Goal: Task Accomplishment & Management: Manage account settings

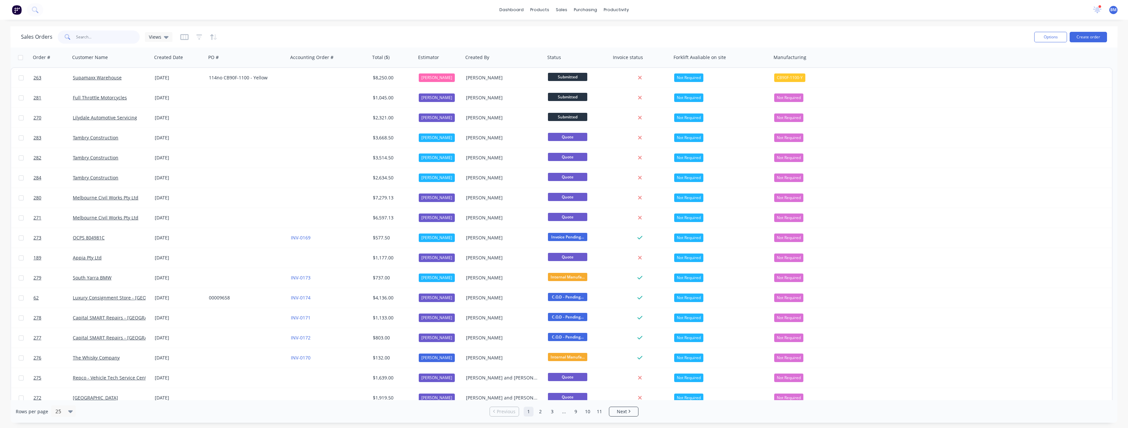
click at [95, 34] on input "text" at bounding box center [108, 37] width 64 height 13
type input "ryman"
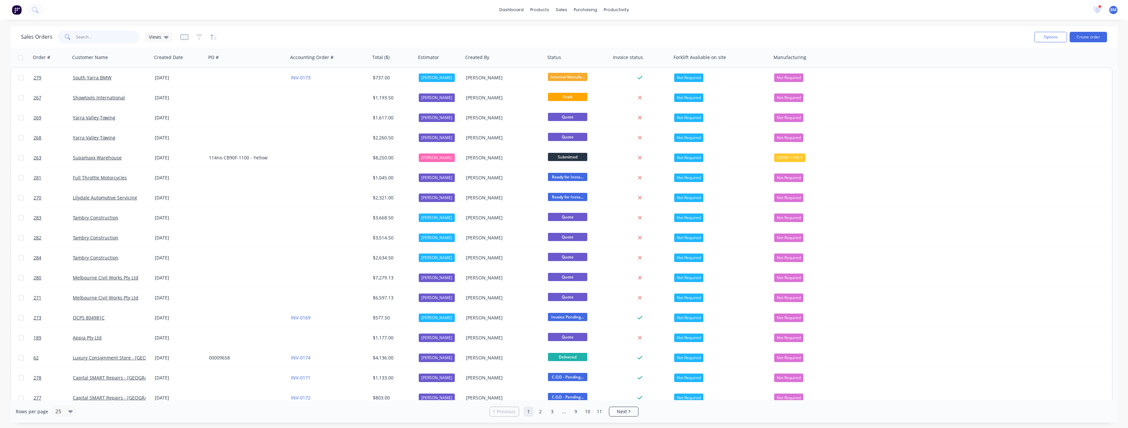
click at [102, 38] on input "text" at bounding box center [108, 37] width 64 height 13
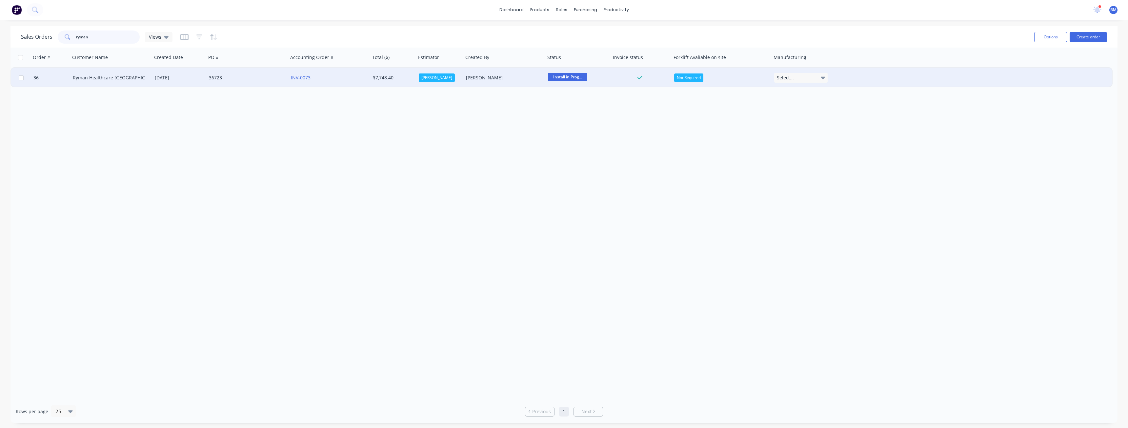
type input "ryman"
click at [243, 77] on div "36723" at bounding box center [245, 77] width 73 height 7
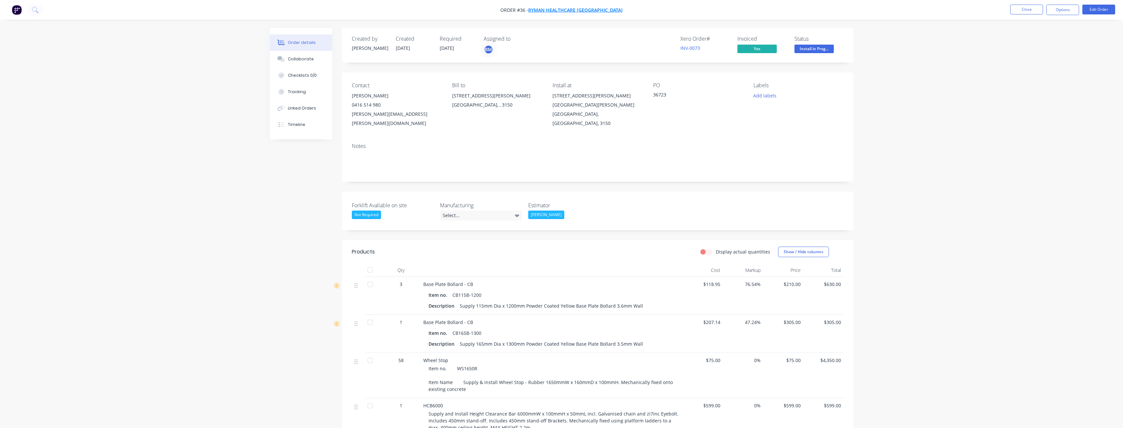
click at [565, 8] on span "Ryman Healthcare Australia" at bounding box center [575, 10] width 94 height 6
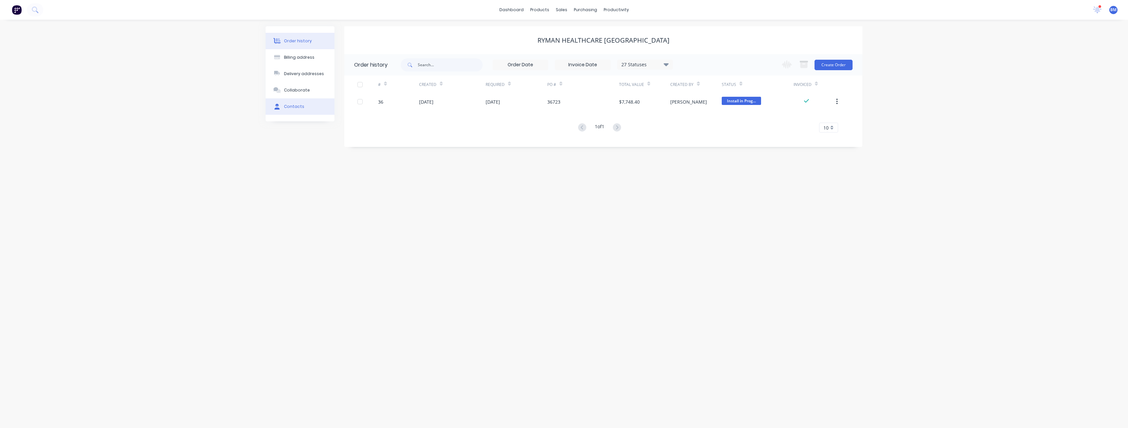
click at [295, 104] on div "Contacts" at bounding box center [294, 107] width 20 height 6
click at [228, 102] on div "Order history Billing address Delivery addresses Collaborate Contacts Ryman Hea…" at bounding box center [564, 224] width 1128 height 408
click at [352, 112] on icon "button" at bounding box center [352, 112] width 4 height 5
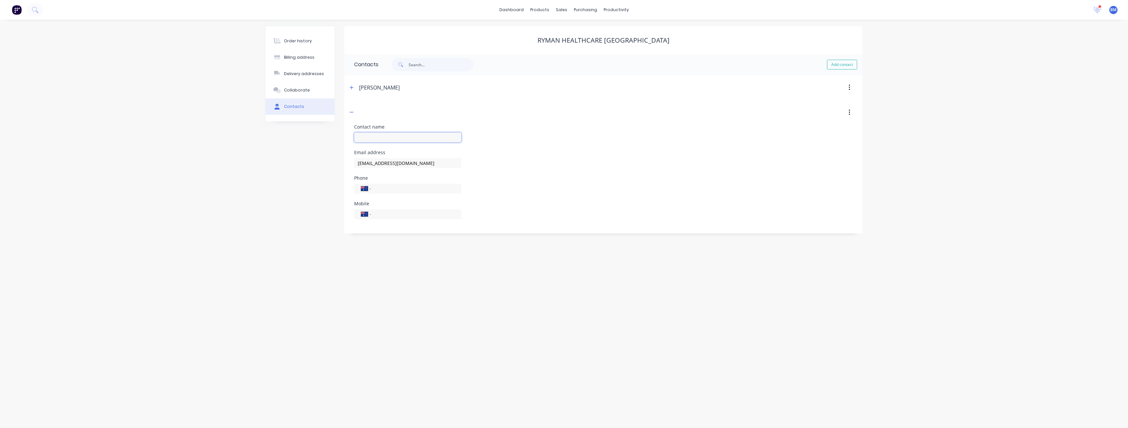
click at [0, 0] on input "text" at bounding box center [0, 0] width 0 height 0
click at [379, 110] on div at bounding box center [541, 113] width 386 height 12
click at [354, 110] on button "button" at bounding box center [352, 112] width 8 height 8
click at [840, 64] on button "Add contact" at bounding box center [842, 65] width 30 height 10
select select "AU"
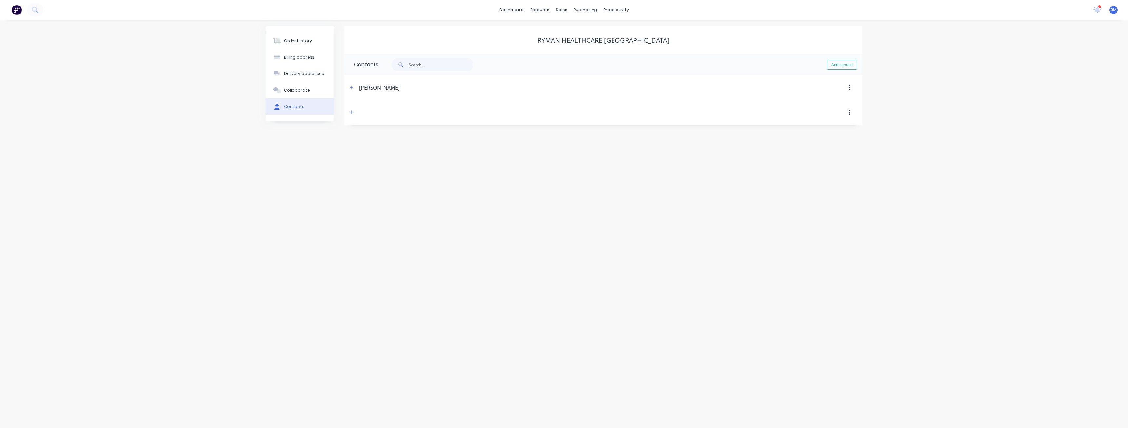
select select "AU"
click at [364, 112] on input "text" at bounding box center [407, 113] width 107 height 10
paste input "Rob Maier"
type input "Rob Maier"
select select "AU"
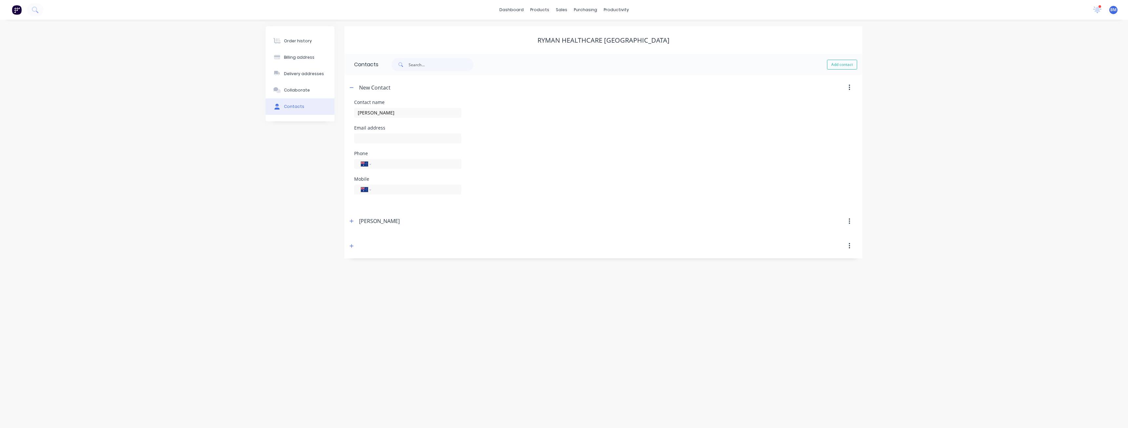
select select "AU"
click at [391, 137] on input "text" at bounding box center [407, 138] width 107 height 10
click at [274, 191] on div "Order history Billing address Delivery addresses Collaborate Contacts" at bounding box center [300, 142] width 69 height 232
click at [373, 141] on input "text" at bounding box center [407, 138] width 107 height 10
paste input "415266127"
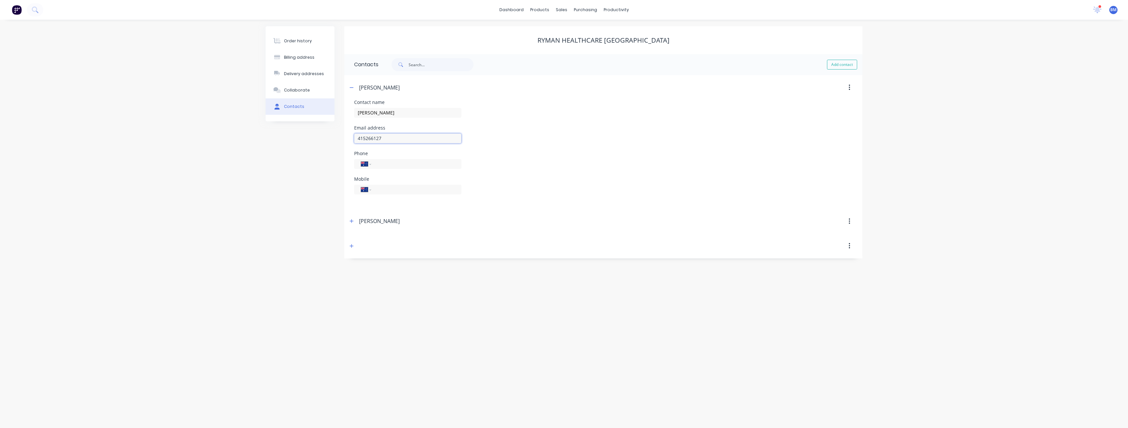
click at [359, 139] on input "415266127" at bounding box center [407, 138] width 107 height 10
type input "0415266127"
click at [529, 147] on div "Email address 0415266127" at bounding box center [603, 139] width 499 height 26
drag, startPoint x: 389, startPoint y: 138, endPoint x: 317, endPoint y: 139, distance: 72.5
click at [317, 139] on div "Order history Billing address Delivery addresses Collaborate Contacts Ryman Hea…" at bounding box center [564, 144] width 597 height 237
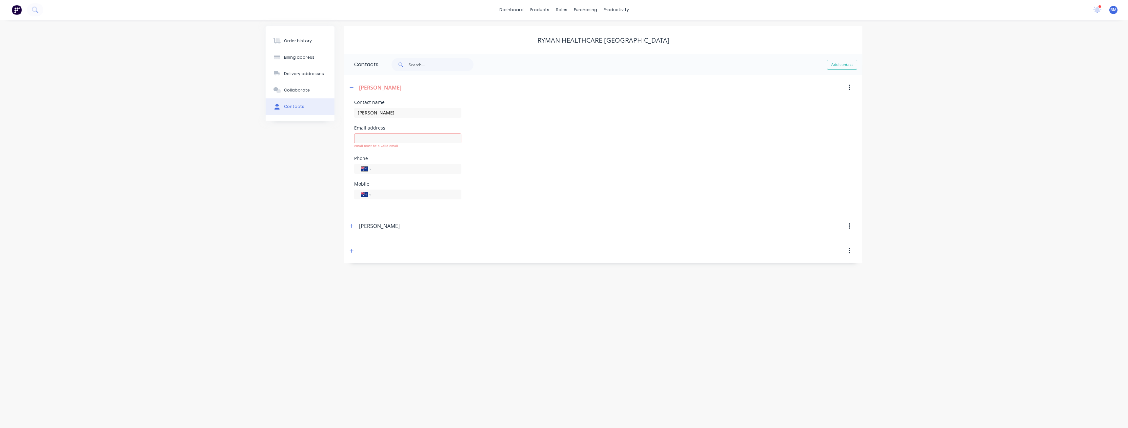
click at [384, 169] on div "International Afghanistan Åland Islands Albania Algeria American Samoa Andorra …" at bounding box center [407, 171] width 107 height 19
click at [385, 192] on input "tel" at bounding box center [415, 190] width 79 height 8
paste input "0415 266 127"
type input "0415 266 127"
click at [543, 184] on div "Mobile International Afghanistan Åland Islands Albania Algeria American Samoa A…" at bounding box center [603, 190] width 499 height 26
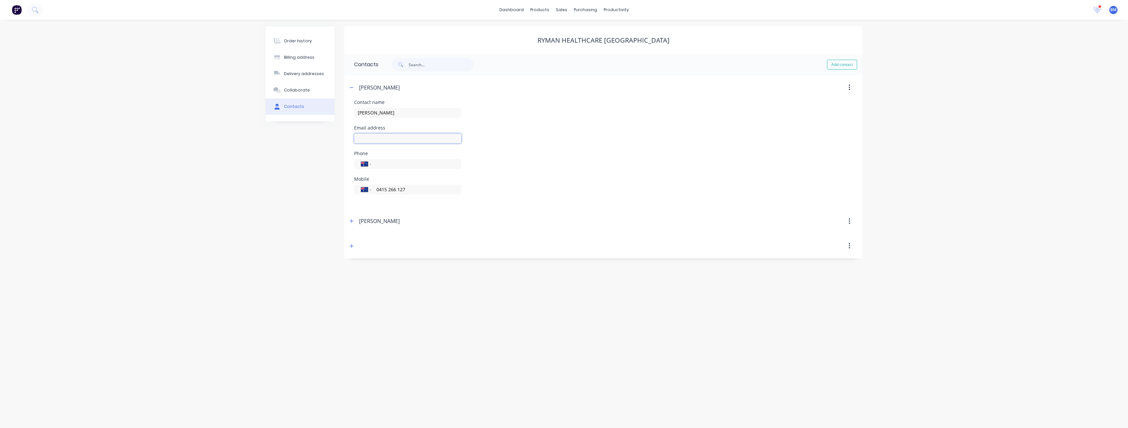
click at [388, 136] on input "text" at bounding box center [407, 138] width 107 height 10
paste input "Rob.Maier@rymanhealthcare.com"
type input "Rob.Maier@rymanhealthcare.com"
click at [555, 164] on div "Phone International Afghanistan Åland Islands Albania Algeria American Samoa An…" at bounding box center [603, 164] width 499 height 26
click at [572, 124] on div "Contact name Rob Maier" at bounding box center [603, 113] width 499 height 26
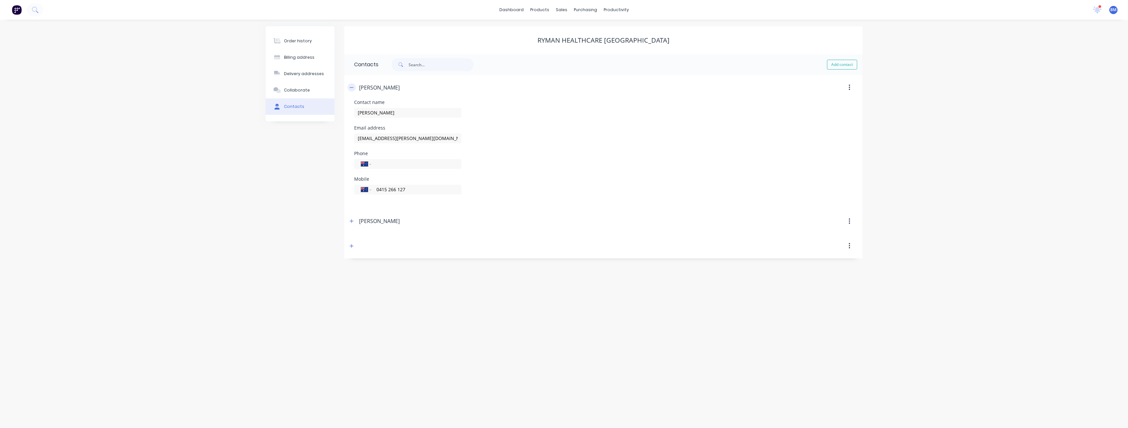
click at [351, 88] on icon "button" at bounding box center [352, 87] width 4 height 0
click at [353, 86] on icon "button" at bounding box center [352, 87] width 4 height 5
click at [520, 96] on header "Rob Maier" at bounding box center [603, 87] width 518 height 25
click at [51, 135] on div "Order history Billing address Delivery addresses Collaborate Contacts Ryman Hea…" at bounding box center [564, 224] width 1128 height 408
click at [352, 87] on icon "button" at bounding box center [352, 87] width 4 height 5
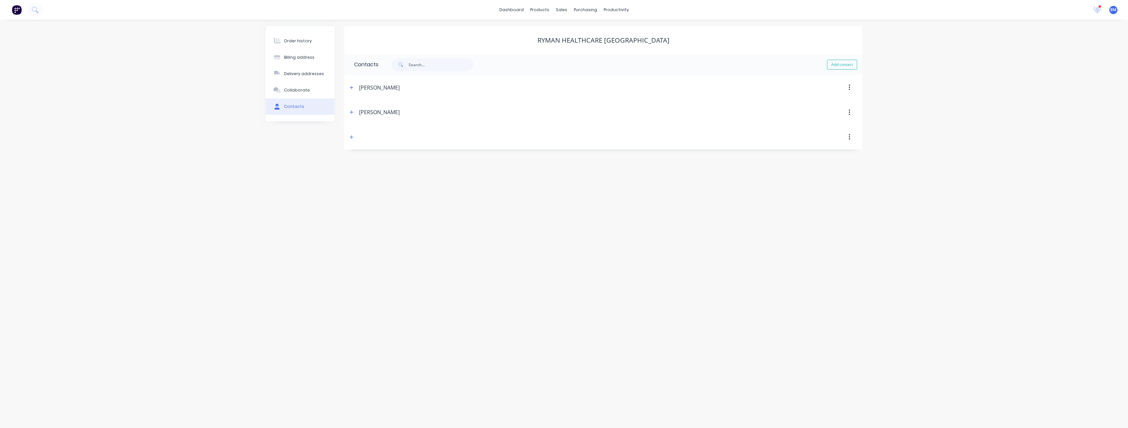
click at [186, 92] on div "Order history Billing address Delivery addresses Collaborate Contacts Ryman Hea…" at bounding box center [564, 224] width 1128 height 408
click at [222, 136] on div "Order history Billing address Delivery addresses Collaborate Contacts Ryman Hea…" at bounding box center [564, 224] width 1128 height 408
click at [178, 70] on div "Order history Billing address Delivery addresses Collaborate Contacts Ryman Hea…" at bounding box center [564, 224] width 1128 height 408
click at [224, 51] on div "Order history Billing address Delivery addresses Collaborate Contacts Ryman Hea…" at bounding box center [564, 224] width 1128 height 408
click at [206, 52] on div "Order history Billing address Delivery addresses Collaborate Contacts Ryman Hea…" at bounding box center [564, 224] width 1128 height 408
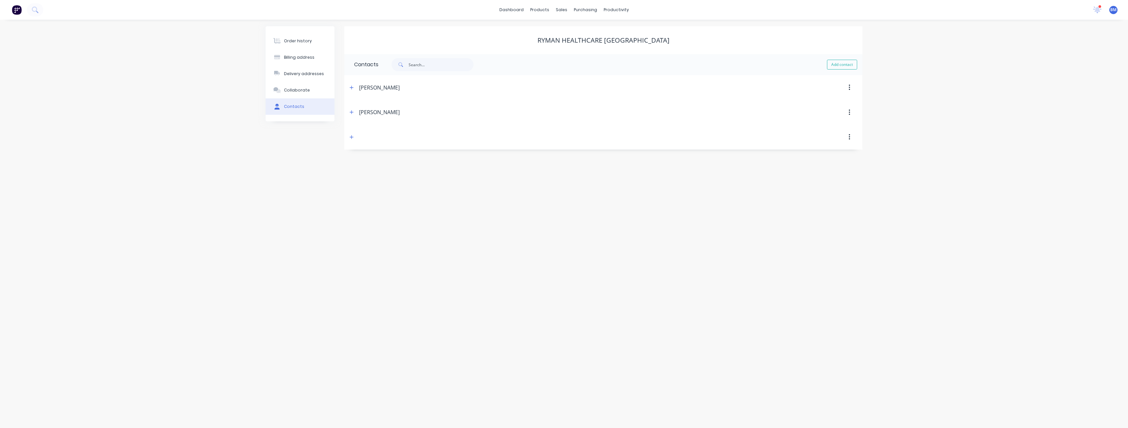
click at [211, 78] on div "Order history Billing address Delivery addresses Collaborate Contacts Ryman Hea…" at bounding box center [564, 224] width 1128 height 408
drag, startPoint x: 150, startPoint y: 95, endPoint x: 147, endPoint y: 90, distance: 6.0
click at [147, 90] on div "Order history Billing address Delivery addresses Collaborate Contacts Ryman Hea…" at bounding box center [564, 224] width 1128 height 408
click at [844, 62] on button "Add contact" at bounding box center [842, 65] width 30 height 10
select select "AU"
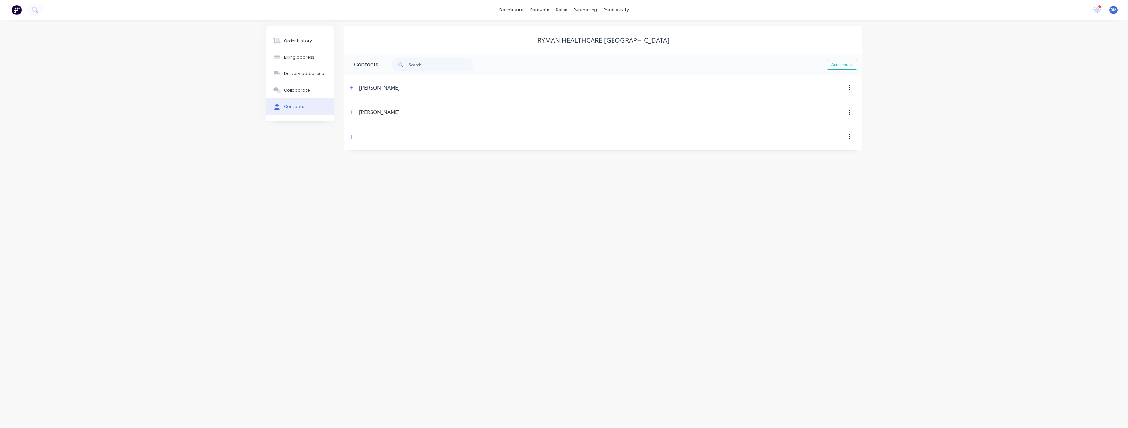
select select "AU"
click at [375, 111] on input "text" at bounding box center [407, 113] width 107 height 10
type input "Angela Mackenzie"
select select "AU"
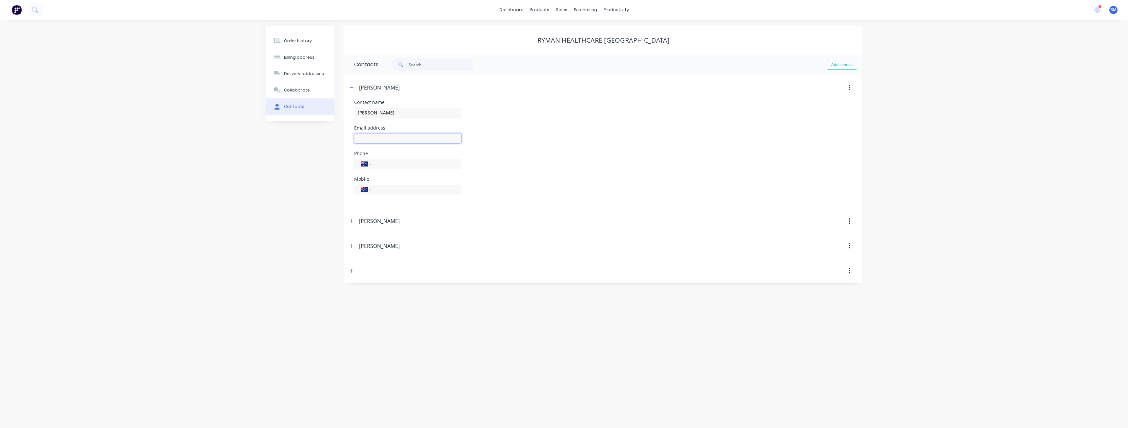
click at [369, 138] on input "text" at bounding box center [407, 138] width 107 height 10
paste input "angela.mackenzie@ryman.com.au"
type input "angela.mackenzie@ryman.com.au"
click at [558, 165] on div "Phone International Afghanistan Åland Islands Albania Algeria American Samoa An…" at bounding box center [603, 164] width 499 height 26
click at [416, 192] on input "tel" at bounding box center [415, 190] width 79 height 8
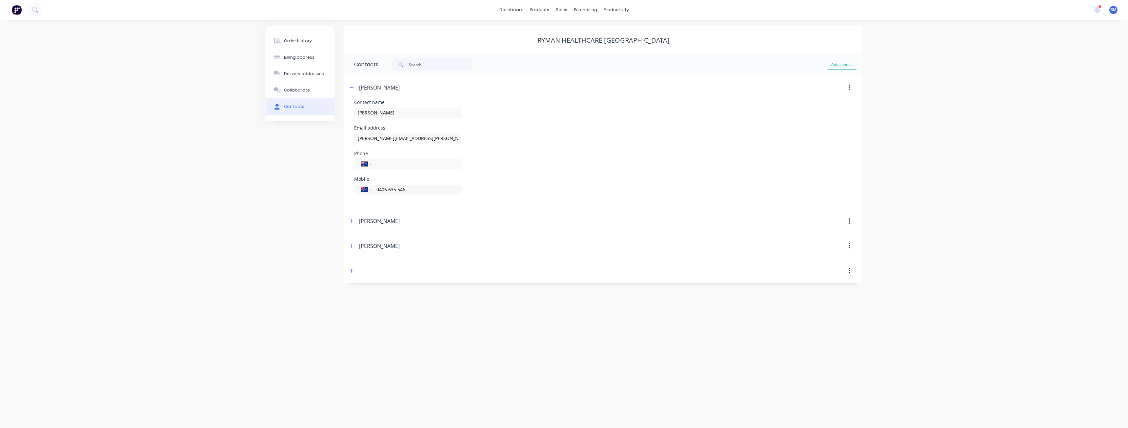
type input "0406 635 546"
click at [552, 184] on div "Mobile International Afghanistan Åland Islands Albania Algeria American Samoa A…" at bounding box center [603, 190] width 499 height 26
click at [560, 167] on div "Phone International Afghanistan Åland Islands Albania Algeria American Samoa An…" at bounding box center [603, 164] width 499 height 26
click at [351, 86] on icon "button" at bounding box center [352, 87] width 4 height 5
click at [607, 117] on div "Rob Maier" at bounding box center [541, 113] width 386 height 12
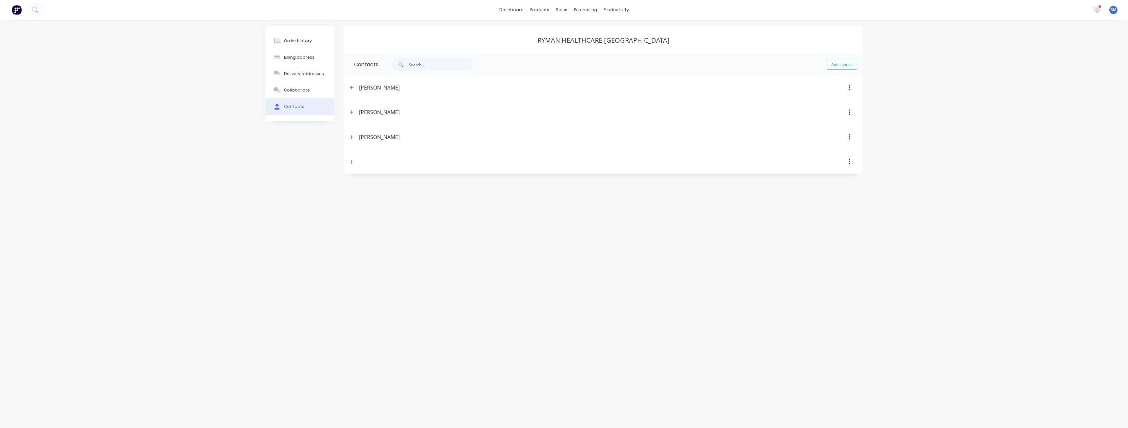
click at [607, 117] on div "Rob Maier" at bounding box center [541, 113] width 386 height 12
click at [478, 106] on header "Rob Maier" at bounding box center [603, 112] width 518 height 25
click at [243, 115] on div "Order history Billing address Delivery addresses Collaborate Contacts Ryman Hea…" at bounding box center [564, 224] width 1128 height 408
click at [352, 112] on icon "button" at bounding box center [352, 113] width 4 height 4
drag, startPoint x: 440, startPoint y: 163, endPoint x: 329, endPoint y: 158, distance: 111.3
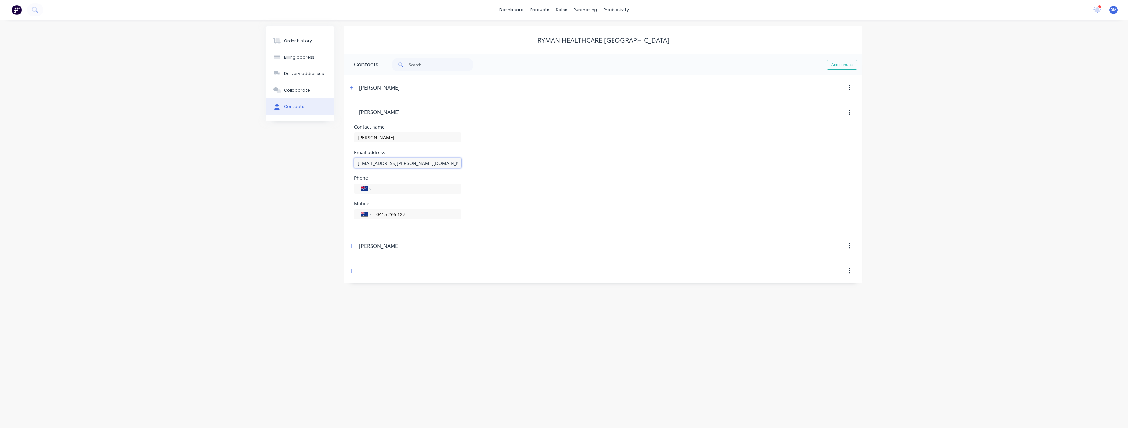
click at [329, 158] on div "Order history Billing address Delivery addresses Collaborate Contacts Ryman Hea…" at bounding box center [564, 154] width 597 height 257
drag, startPoint x: 397, startPoint y: 165, endPoint x: 469, endPoint y: 139, distance: 77.1
click at [472, 133] on div "Contact name Rob Maier" at bounding box center [603, 138] width 499 height 26
click at [0, 0] on input "Rob.Maier@rymanhealthcare.com" at bounding box center [0, 0] width 0 height 0
type input "rob.maier@rymanhealthcare.com"
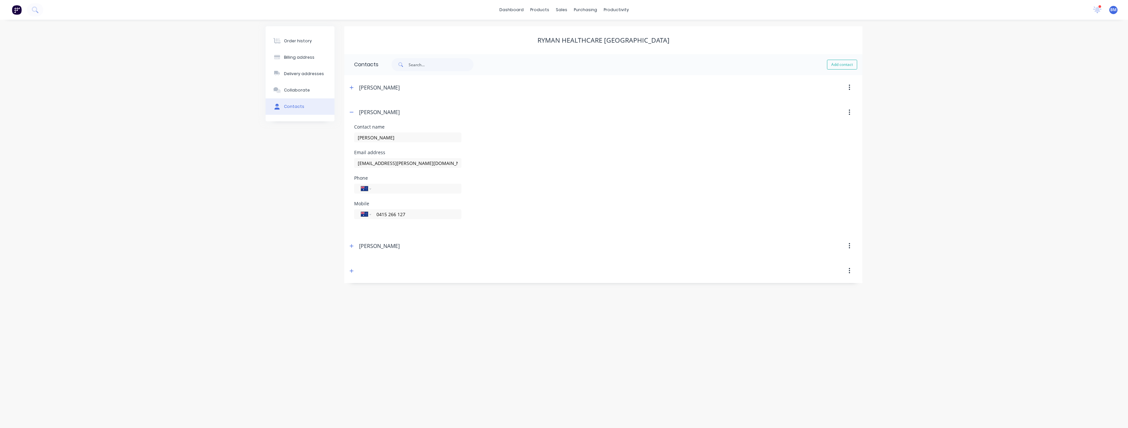
click at [587, 144] on div "Contact name Rob Maier" at bounding box center [603, 138] width 499 height 26
drag, startPoint x: 434, startPoint y: 163, endPoint x: 341, endPoint y: 163, distance: 92.8
click at [341, 163] on div "Order history Billing address Delivery addresses Collaborate Contacts Ryman Hea…" at bounding box center [564, 154] width 597 height 257
click at [537, 170] on div "Email address rob.maier@rymanhealthcare.com" at bounding box center [603, 163] width 499 height 26
click at [354, 111] on button "button" at bounding box center [352, 112] width 8 height 8
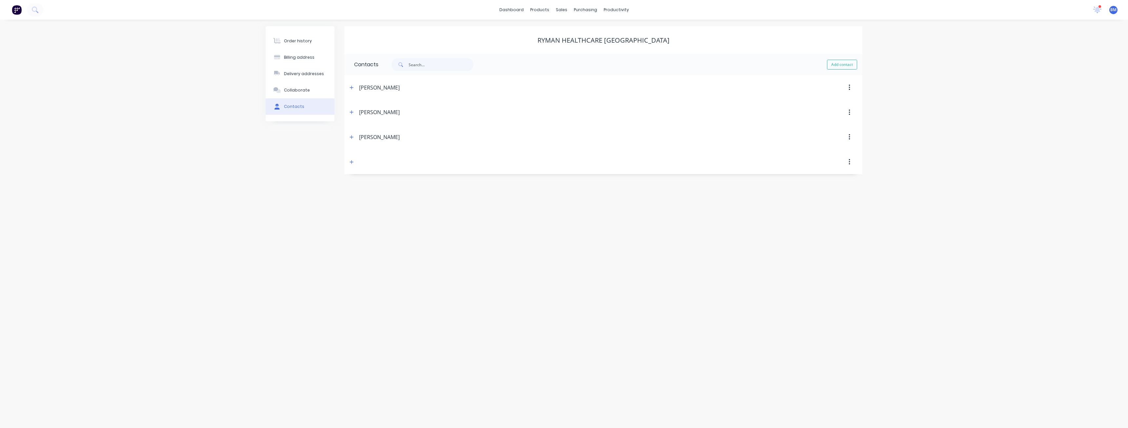
click at [174, 47] on div "Order history Billing address Delivery addresses Collaborate Contacts Ryman Hea…" at bounding box center [564, 224] width 1128 height 408
click at [191, 144] on div "Order history Billing address Delivery addresses Collaborate Contacts Ryman Hea…" at bounding box center [564, 224] width 1128 height 408
click at [552, 31] on div "Product Catalogue" at bounding box center [568, 32] width 41 height 6
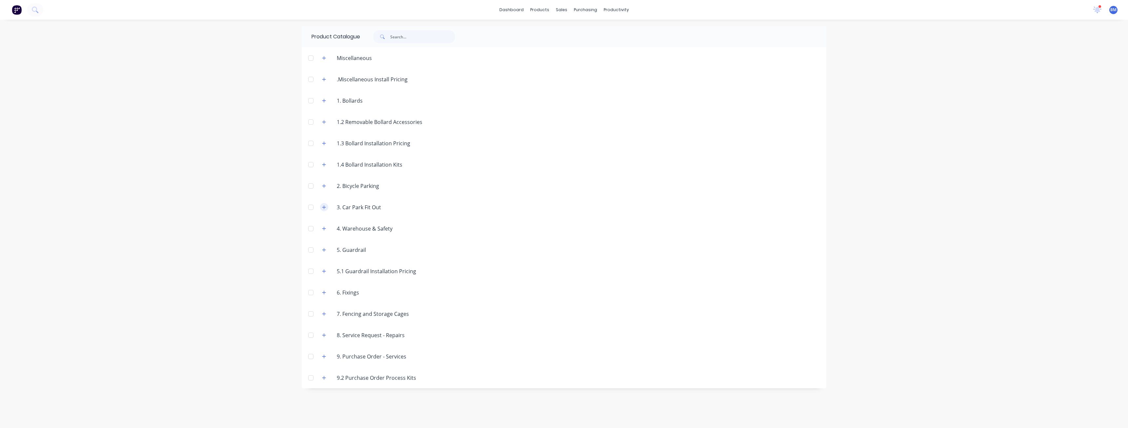
click at [325, 207] on icon "button" at bounding box center [324, 207] width 4 height 5
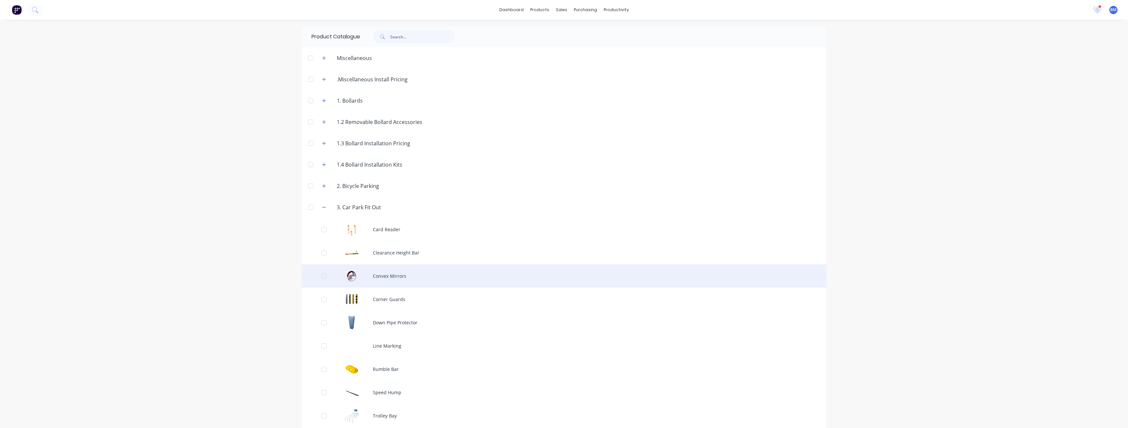
click at [383, 274] on div "Convex Mirrors" at bounding box center [564, 275] width 525 height 23
